Goal: Task Accomplishment & Management: Use online tool/utility

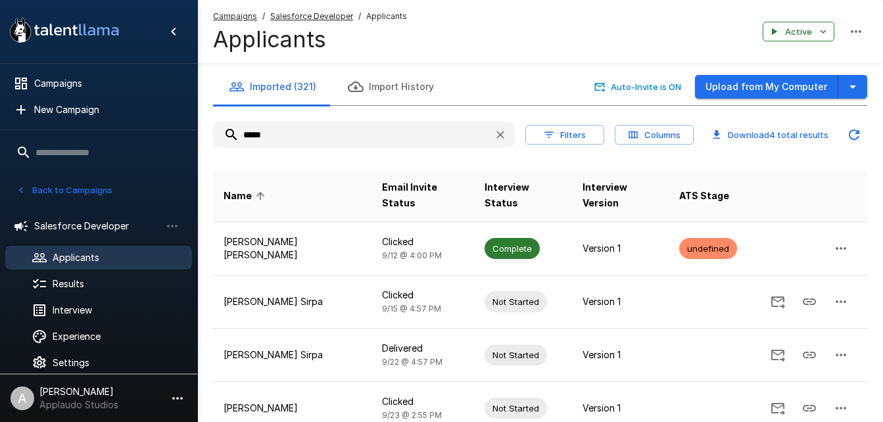
click at [245, 18] on u "Campaigns" at bounding box center [235, 16] width 44 height 10
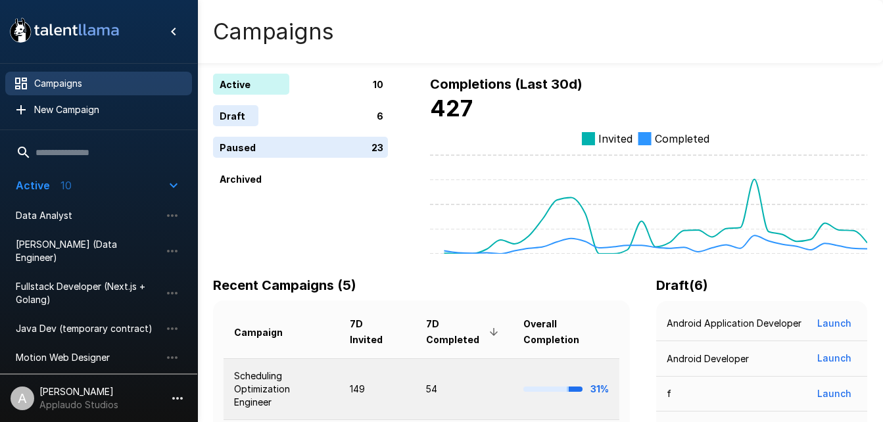
click at [270, 380] on td "Scheduling Optimization Engineer" at bounding box center [282, 388] width 116 height 61
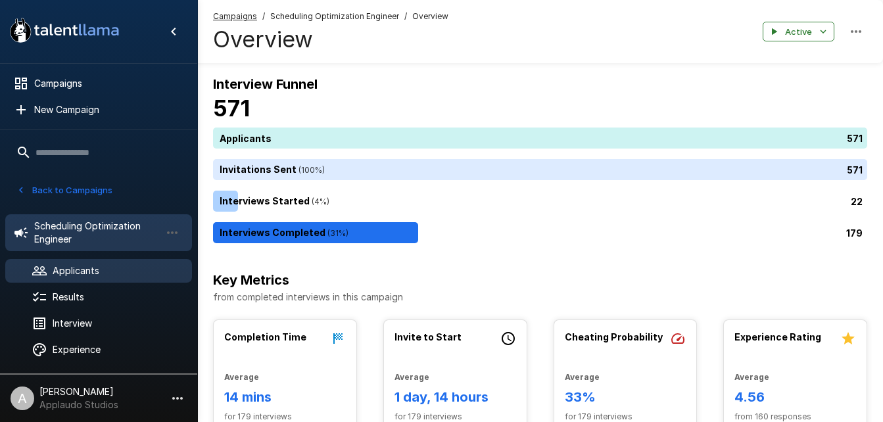
click at [89, 266] on span "Applicants" at bounding box center [117, 270] width 129 height 13
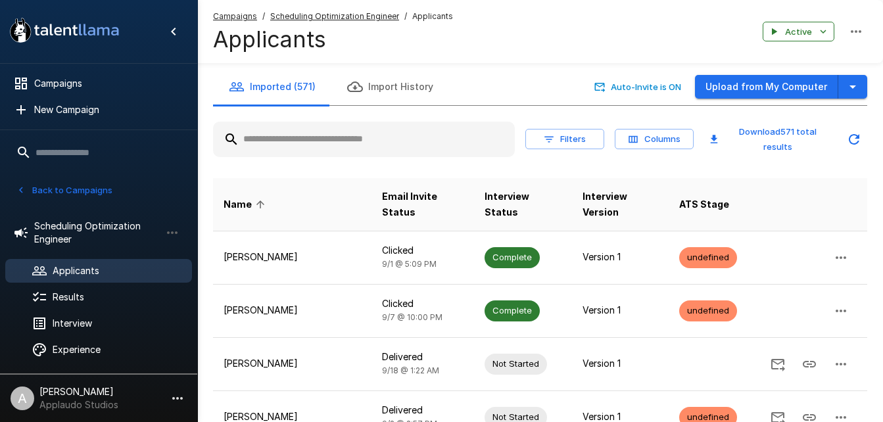
click at [321, 142] on input "text" at bounding box center [364, 140] width 302 height 24
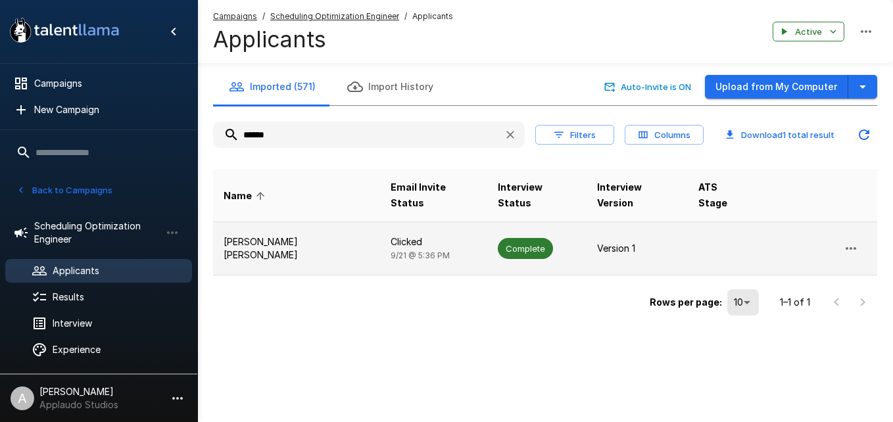
type input "******"
click at [331, 222] on td "[PERSON_NAME] [PERSON_NAME]" at bounding box center [296, 248] width 167 height 53
